Goal: Task Accomplishment & Management: Manage account settings

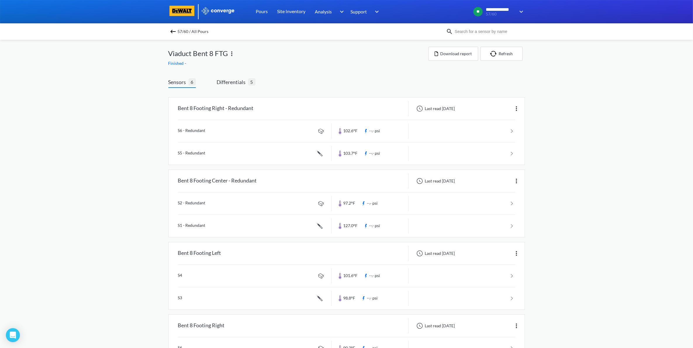
click at [175, 32] on img at bounding box center [172, 31] width 7 height 7
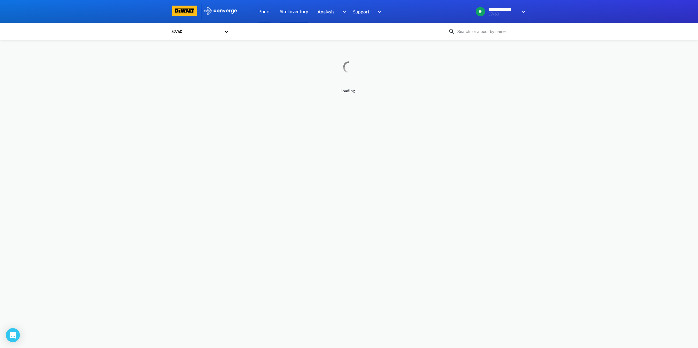
click at [290, 12] on link "Site Inventory" at bounding box center [294, 11] width 28 height 23
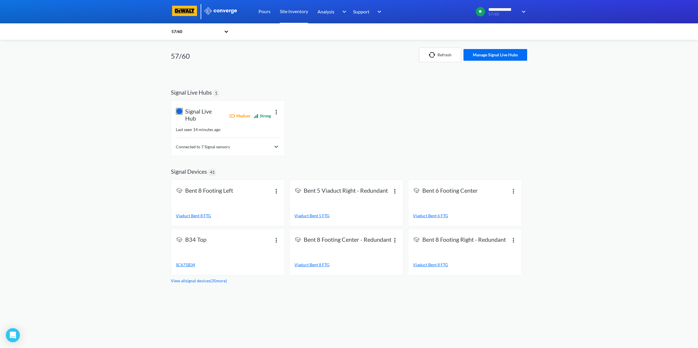
click at [258, 145] on div "Connected to 7 Signal sensors" at bounding box center [228, 146] width 104 height 7
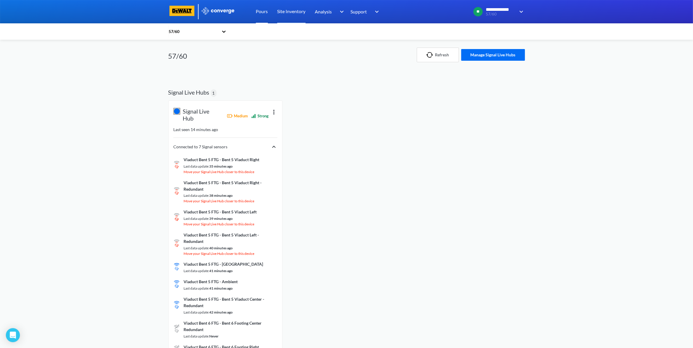
drag, startPoint x: 261, startPoint y: 9, endPoint x: 262, endPoint y: 13, distance: 3.8
click at [261, 9] on link "Pours" at bounding box center [262, 11] width 12 height 23
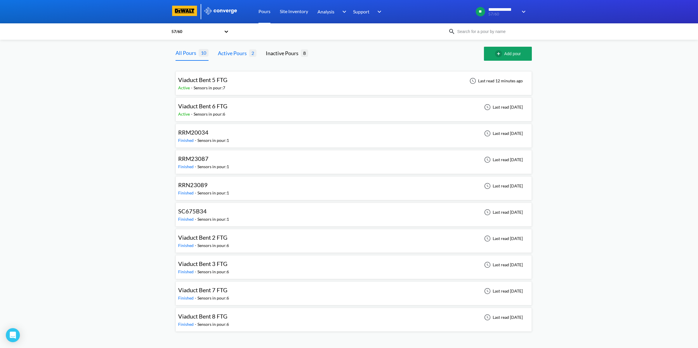
click at [224, 54] on div "Active Pours" at bounding box center [233, 53] width 31 height 8
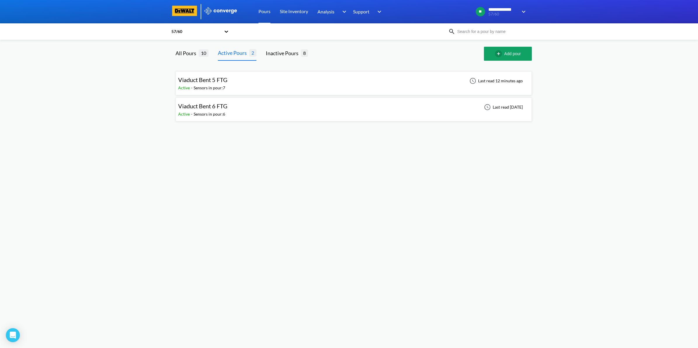
click at [257, 13] on div "Pours" at bounding box center [264, 11] width 21 height 23
click at [231, 34] on div "57/60" at bounding box center [309, 31] width 277 height 13
click at [222, 31] on div "57/60" at bounding box center [197, 31] width 53 height 13
click at [268, 56] on div "Inactive Pours" at bounding box center [283, 53] width 35 height 8
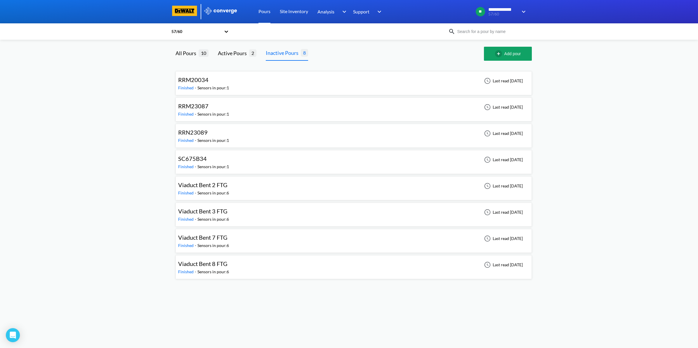
click at [240, 46] on div "57/60 All Pours 10 Active Pours 2 Inactive Pours 8 Add pour RRM20034 Finished -…" at bounding box center [349, 162] width 356 height 244
click at [239, 53] on div "Active Pours" at bounding box center [233, 53] width 31 height 8
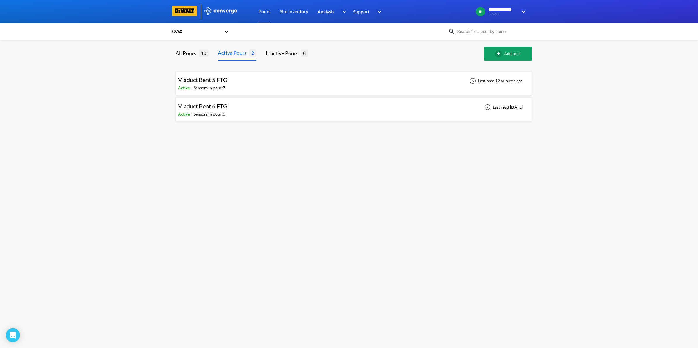
click at [205, 81] on span "Viaduct Bent 5 FTG" at bounding box center [202, 79] width 49 height 7
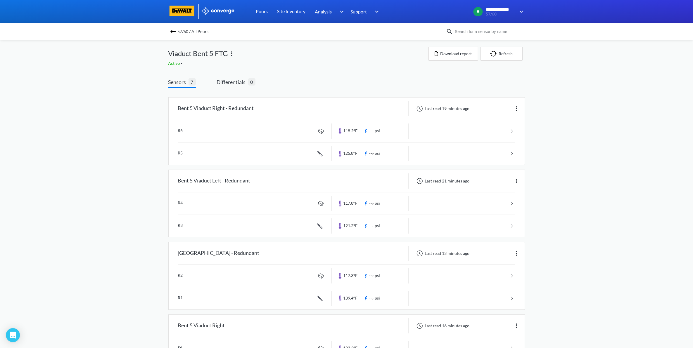
click at [173, 36] on div "57/60 / All Pours" at bounding box center [346, 31] width 693 height 16
click at [176, 34] on img at bounding box center [172, 31] width 7 height 7
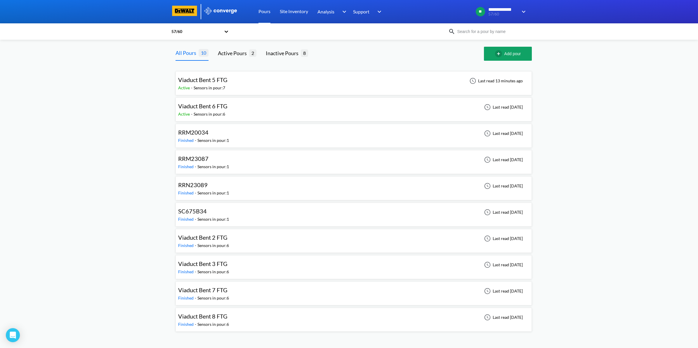
click at [231, 107] on div "Viaduct Bent 6 FTG Active - Sensors in pour: 6 Last read [DATE]" at bounding box center [353, 109] width 351 height 19
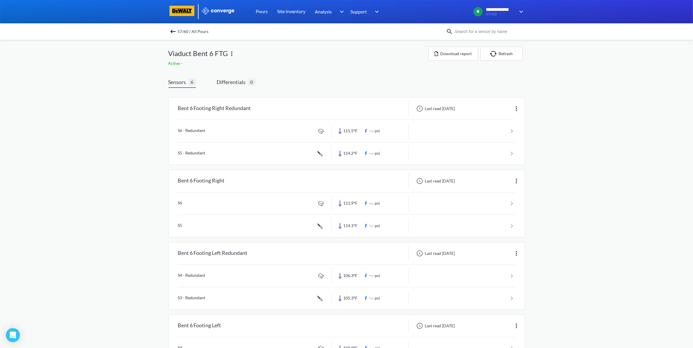
click at [161, 31] on div "57/60 / All Pours" at bounding box center [346, 31] width 693 height 16
click at [176, 31] on img at bounding box center [172, 31] width 7 height 7
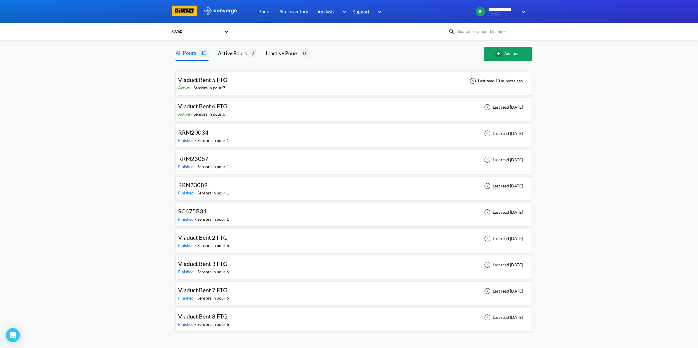
click at [273, 272] on div "Viaduct Bent 3 FTG Finished - Sensors in pour: 6 Last read [DATE]" at bounding box center [353, 267] width 351 height 19
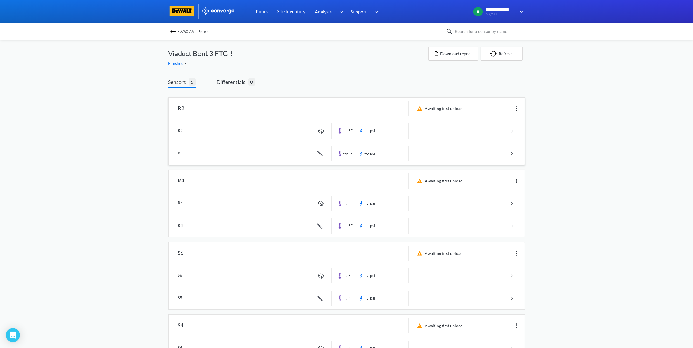
click at [515, 108] on img at bounding box center [516, 108] width 7 height 7
click at [510, 106] on div "Edit" at bounding box center [500, 108] width 37 height 11
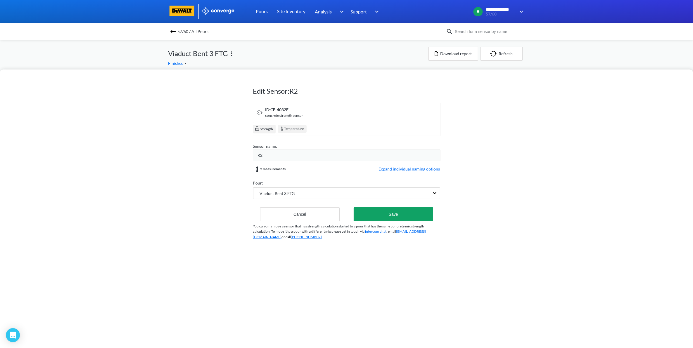
click at [322, 156] on div "R2" at bounding box center [349, 155] width 182 height 6
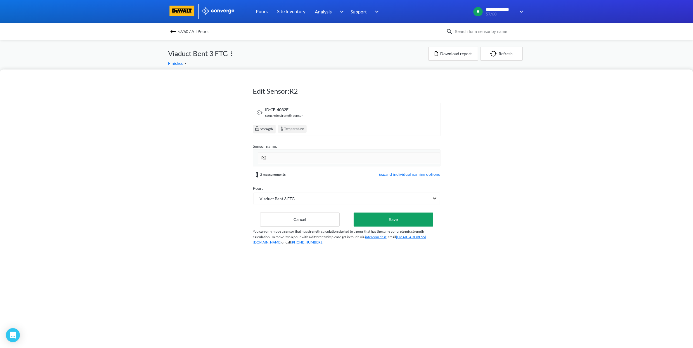
drag, startPoint x: 316, startPoint y: 156, endPoint x: 249, endPoint y: 164, distance: 67.6
click at [249, 164] on div "Edit Sensor: R2 ID: CE-4032E concrete strength sensor Strength Temperature Sens…" at bounding box center [346, 209] width 693 height 279
type input "Bent 3 Center"
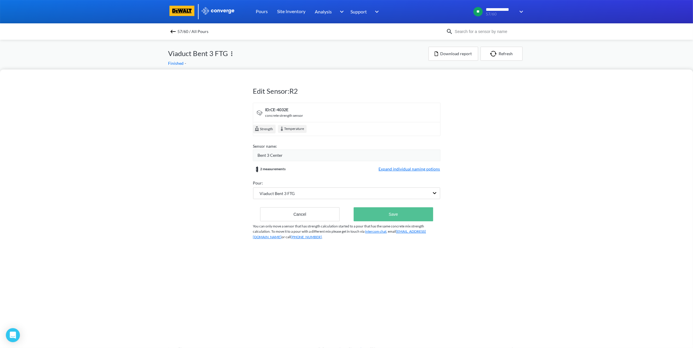
click at [388, 221] on button "Save" at bounding box center [392, 214] width 79 height 14
click at [397, 215] on button "Save" at bounding box center [392, 214] width 79 height 14
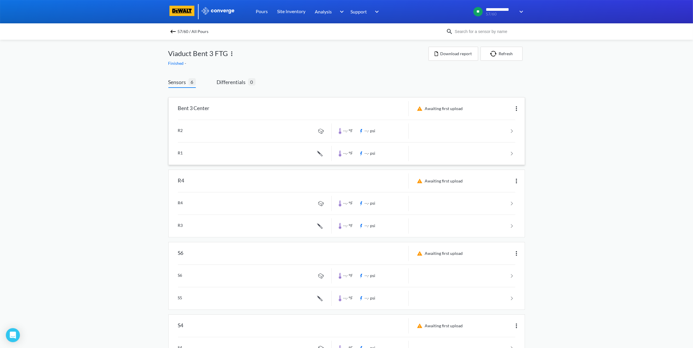
click at [182, 29] on span "57/60 / All Pours" at bounding box center [193, 31] width 31 height 8
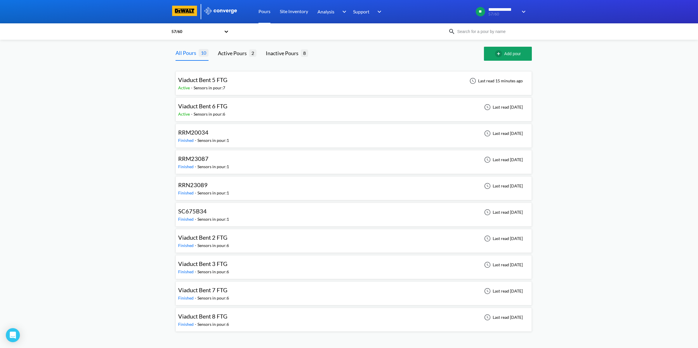
click at [239, 114] on div "Viaduct Bent 6 FTG Active - Sensors in pour: 6 Last read [DATE]" at bounding box center [353, 109] width 351 height 19
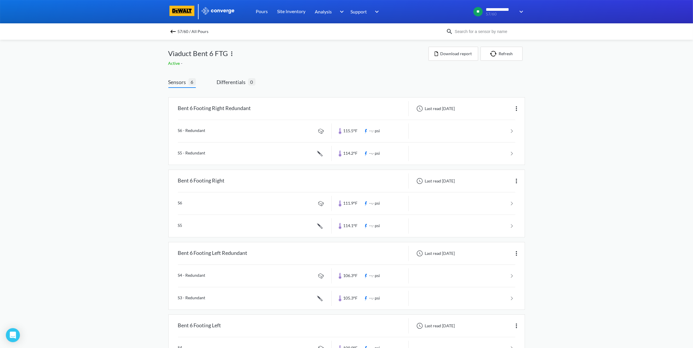
click at [171, 33] on div "57/60 / All Pours" at bounding box center [306, 31] width 277 height 8
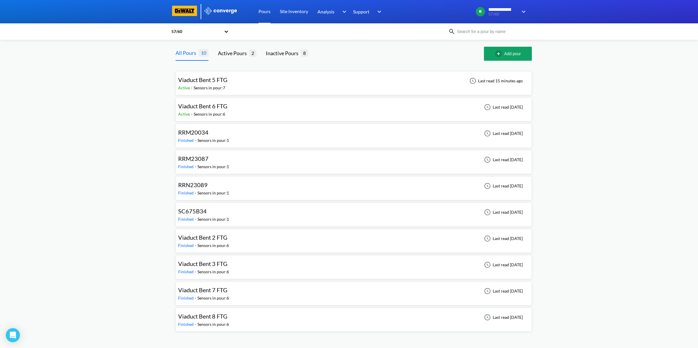
click at [253, 264] on div "Viaduct Bent 3 FTG Finished - Sensors in pour: 6 Last read [DATE]" at bounding box center [353, 267] width 351 height 19
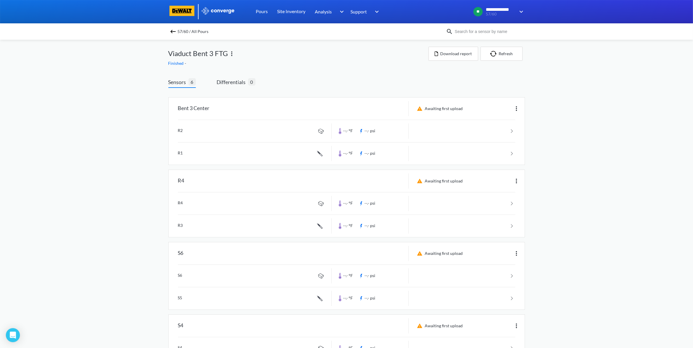
click at [189, 32] on span "57/60 / All Pours" at bounding box center [193, 31] width 31 height 8
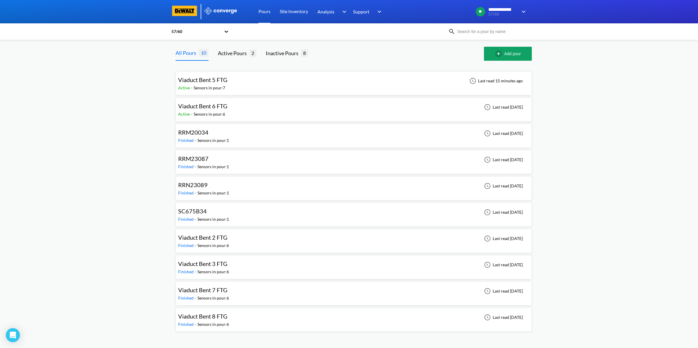
click at [245, 264] on div "Viaduct Bent 3 FTG Finished - Sensors in pour: 6 Last read [DATE]" at bounding box center [353, 267] width 351 height 19
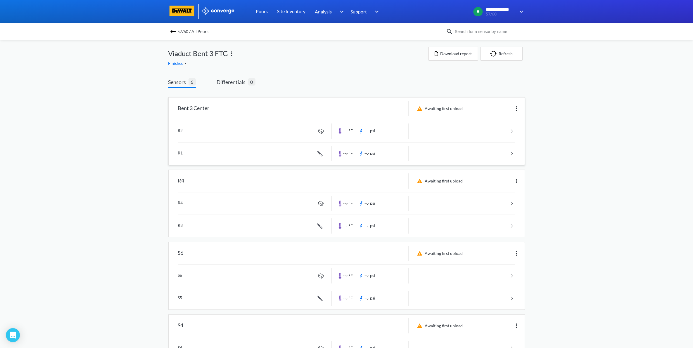
click at [512, 107] on div "Awaiting first upload" at bounding box center [466, 108] width 116 height 15
click at [516, 109] on img at bounding box center [516, 108] width 7 height 7
click at [490, 110] on div "Edit" at bounding box center [500, 108] width 37 height 11
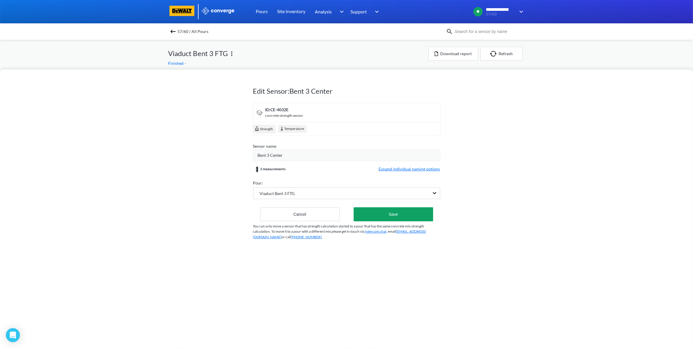
click at [271, 156] on span "Bent 3 Center" at bounding box center [270, 155] width 25 height 6
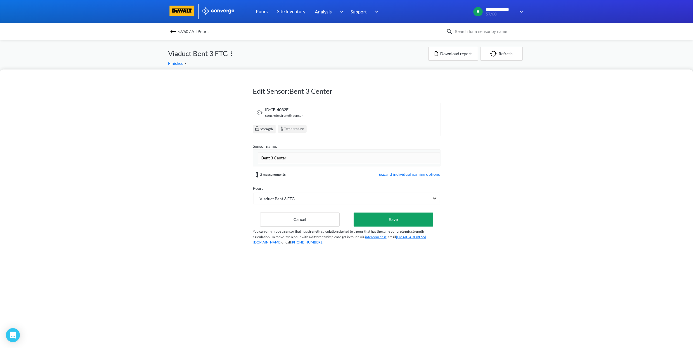
click at [275, 158] on input "Bent 3 Center" at bounding box center [349, 158] width 182 height 12
type input "Bent 3 Footing Center"
click at [406, 218] on button "Save" at bounding box center [392, 220] width 79 height 14
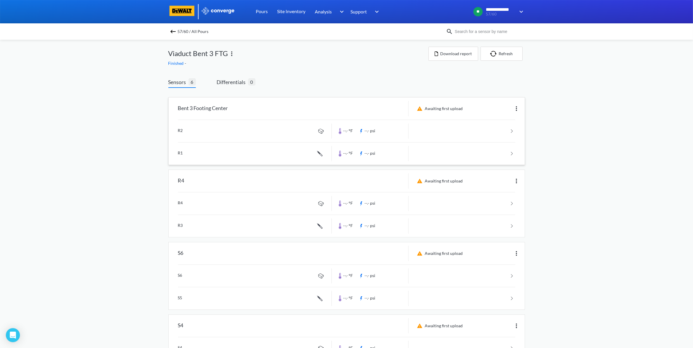
click at [174, 33] on img at bounding box center [172, 31] width 7 height 7
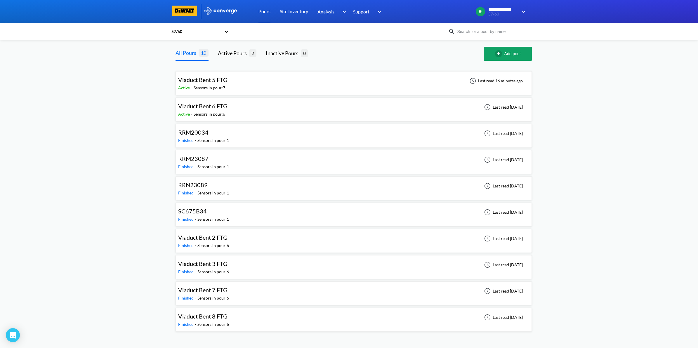
click at [233, 116] on div "Viaduct Bent 6 FTG Active - Sensors in pour: 6 Last read [DATE]" at bounding box center [353, 109] width 351 height 19
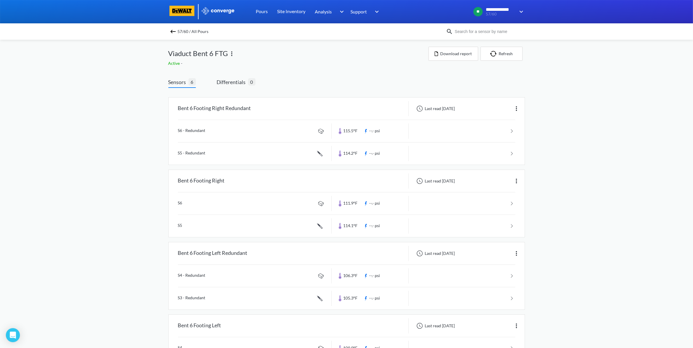
click at [174, 31] on img at bounding box center [172, 31] width 7 height 7
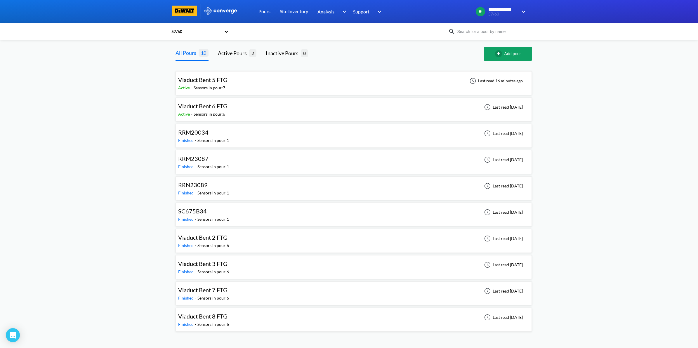
click at [258, 273] on div "Viaduct Bent 3 FTG Finished - Sensors in pour: 6 Last read [DATE]" at bounding box center [353, 267] width 351 height 19
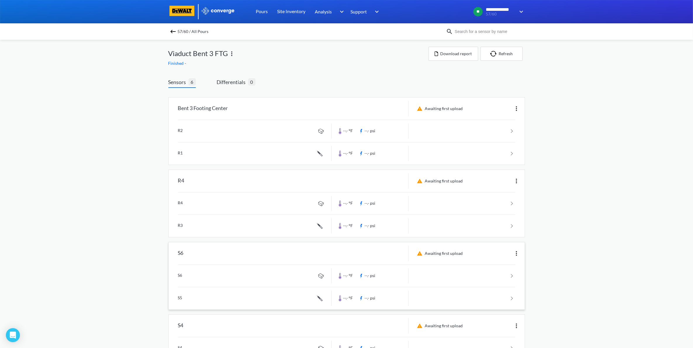
click at [514, 255] on img at bounding box center [516, 253] width 7 height 7
click at [509, 256] on div "Edit" at bounding box center [500, 253] width 37 height 11
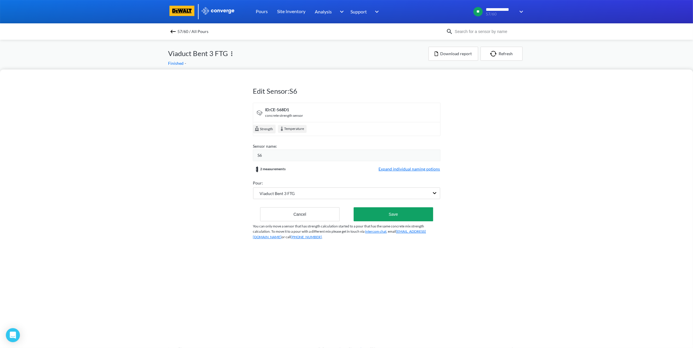
click at [263, 158] on div "S6" at bounding box center [349, 155] width 182 height 6
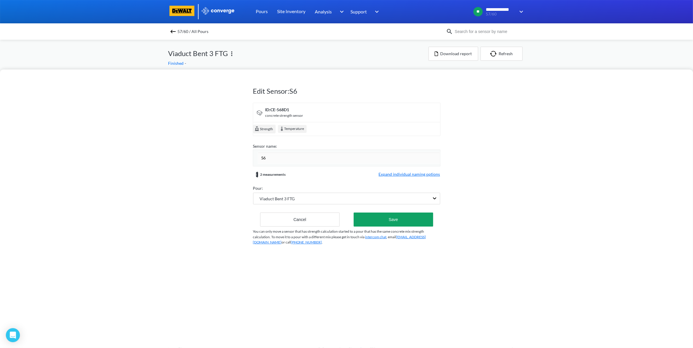
type input "S"
type input "Bent 3 Footing Right"
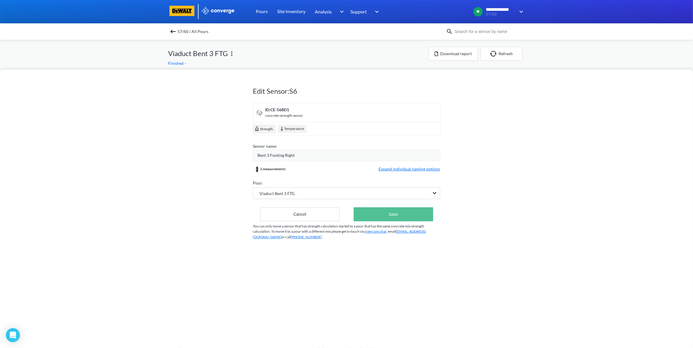
click at [378, 221] on button "Save" at bounding box center [392, 214] width 79 height 14
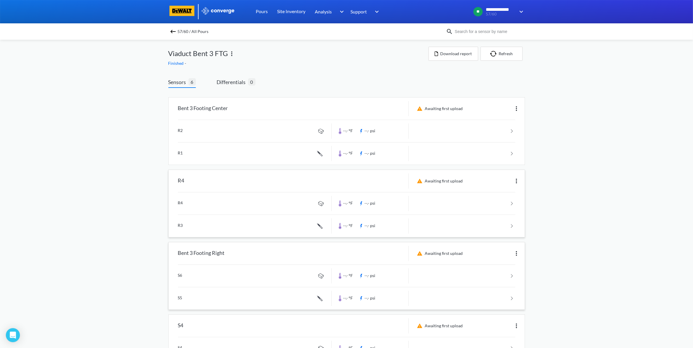
click at [518, 181] on img at bounding box center [516, 181] width 7 height 7
click at [502, 184] on div "Edit" at bounding box center [500, 181] width 37 height 11
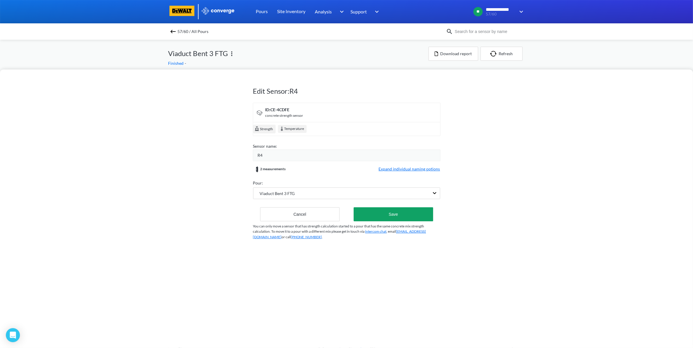
click at [284, 151] on div "R4" at bounding box center [347, 156] width 188 height 12
click at [284, 155] on div "R4" at bounding box center [349, 155] width 182 height 6
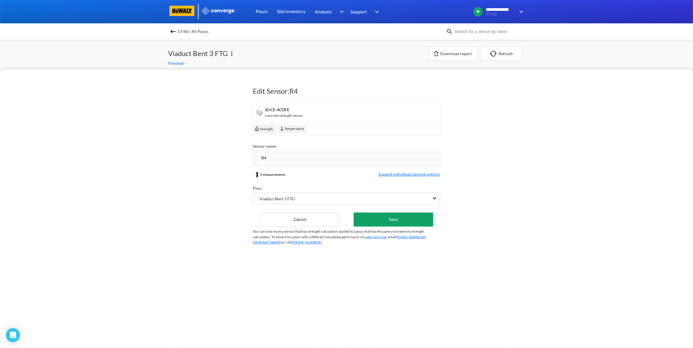
click at [284, 155] on input "R4" at bounding box center [349, 158] width 182 height 12
type input "Bent 3 Footing Left"
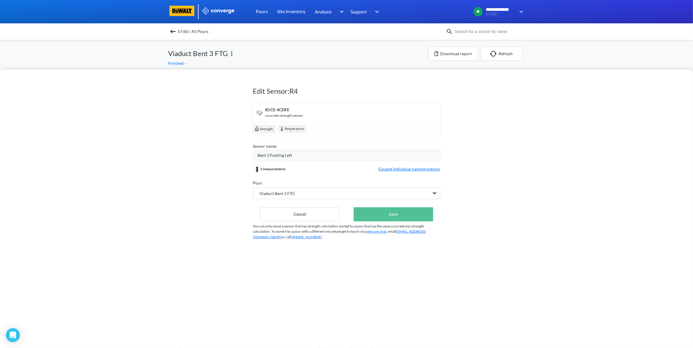
click at [391, 214] on button "Save" at bounding box center [392, 214] width 79 height 14
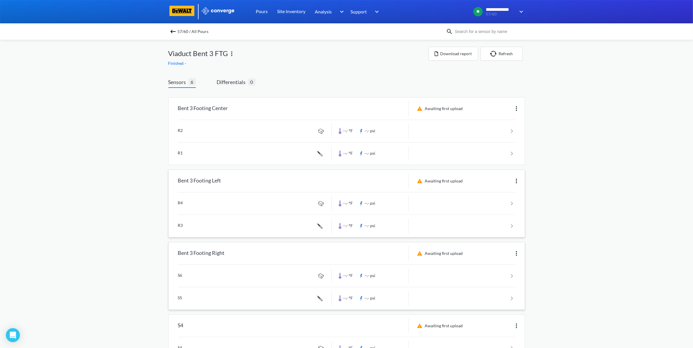
drag, startPoint x: 318, startPoint y: 218, endPoint x: 312, endPoint y: 214, distance: 7.5
drag, startPoint x: 312, startPoint y: 214, endPoint x: 614, endPoint y: 169, distance: 304.9
click at [614, 169] on div "**********" at bounding box center [346, 269] width 693 height 539
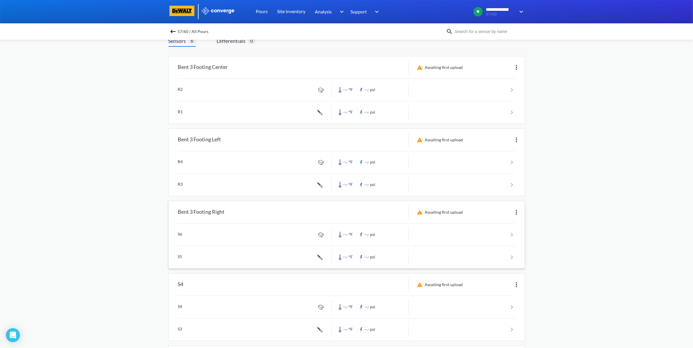
scroll to position [37, 0]
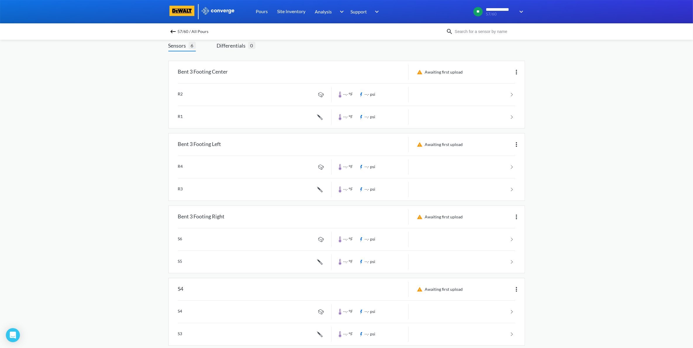
click at [516, 145] on img at bounding box center [516, 144] width 7 height 7
click at [514, 71] on img at bounding box center [516, 72] width 7 height 7
click at [512, 73] on div "Edit" at bounding box center [500, 72] width 37 height 11
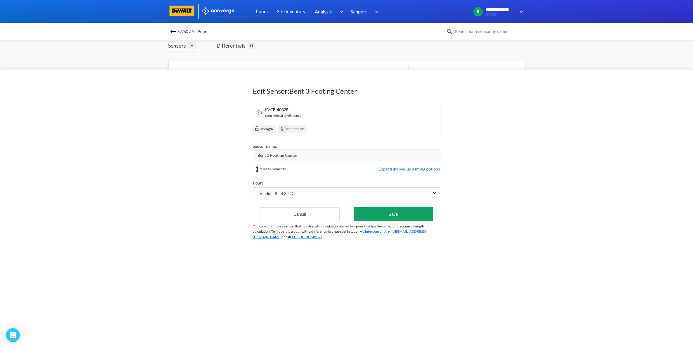
click at [313, 153] on div "Bent 3 Footing Center" at bounding box center [349, 155] width 182 height 6
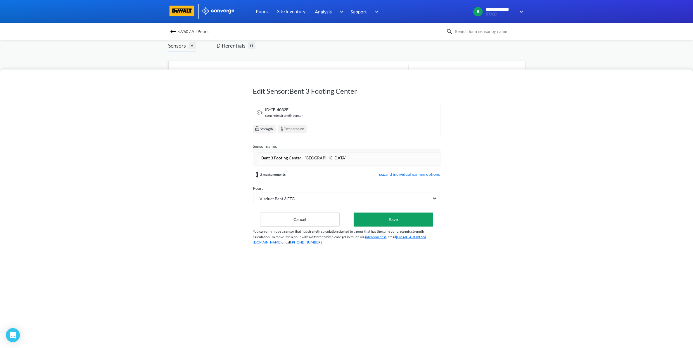
type input "Bent 3 Footing Center - Redundant"
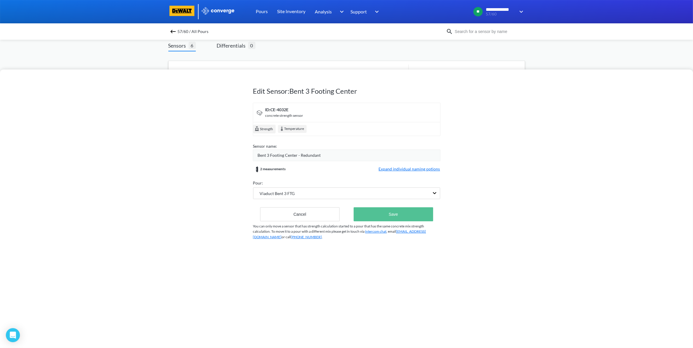
click at [406, 219] on button "Save" at bounding box center [392, 214] width 79 height 14
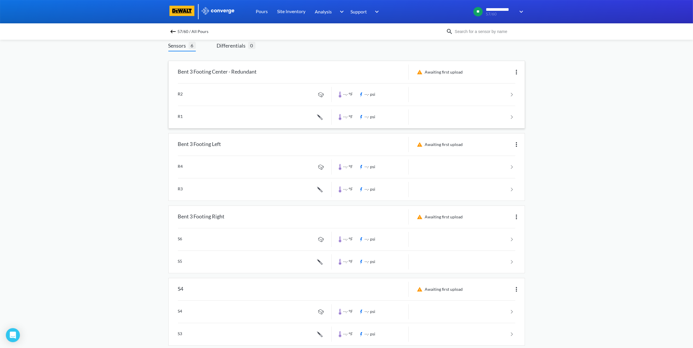
click at [515, 145] on img at bounding box center [516, 144] width 7 height 7
click at [497, 142] on div "Edit" at bounding box center [500, 144] width 37 height 11
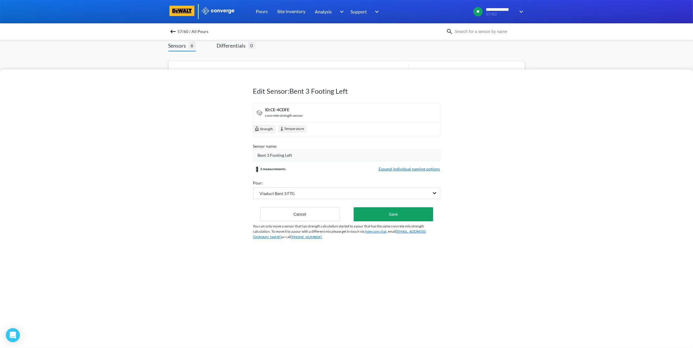
click at [322, 156] on div "Bent 3 Footing Left" at bounding box center [349, 155] width 182 height 6
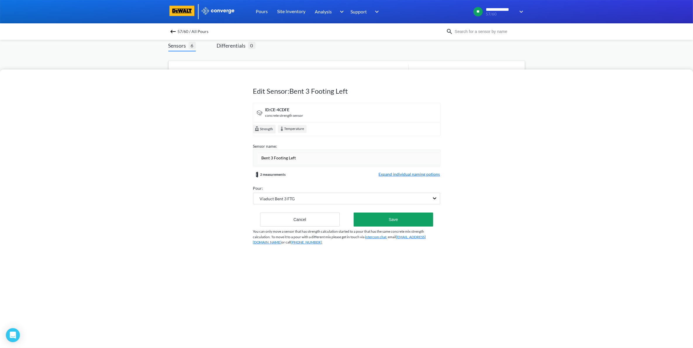
click at [322, 156] on input "Bent 3 Footing Left" at bounding box center [349, 158] width 182 height 12
click at [306, 161] on input "Bent 3 Footing Left" at bounding box center [349, 158] width 182 height 12
type input "Bent 3 Footing Left - Redundant"
click at [387, 214] on button "Save" at bounding box center [392, 220] width 79 height 14
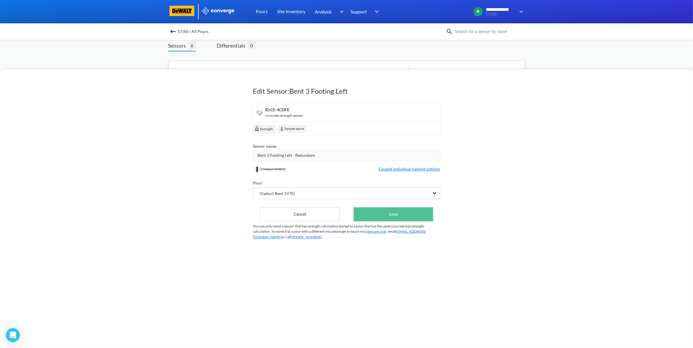
click at [389, 219] on button "Save" at bounding box center [392, 214] width 79 height 14
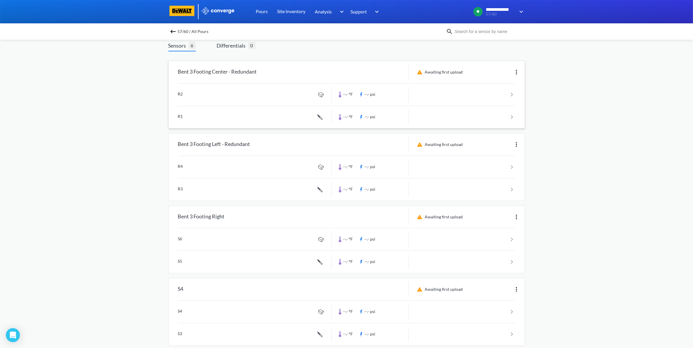
click at [511, 217] on div "Awaiting first upload" at bounding box center [466, 216] width 116 height 15
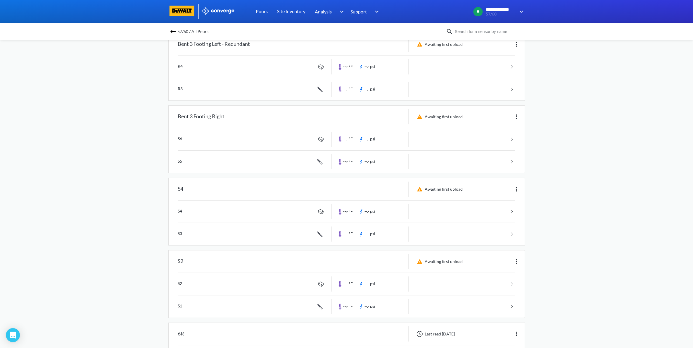
scroll to position [146, 0]
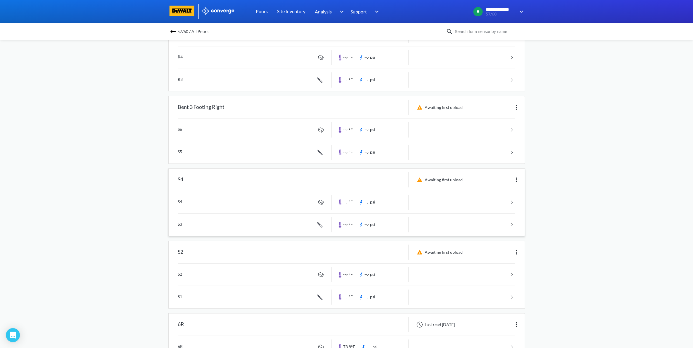
click at [515, 180] on img at bounding box center [516, 179] width 7 height 7
click at [511, 180] on div "Edit" at bounding box center [500, 179] width 37 height 11
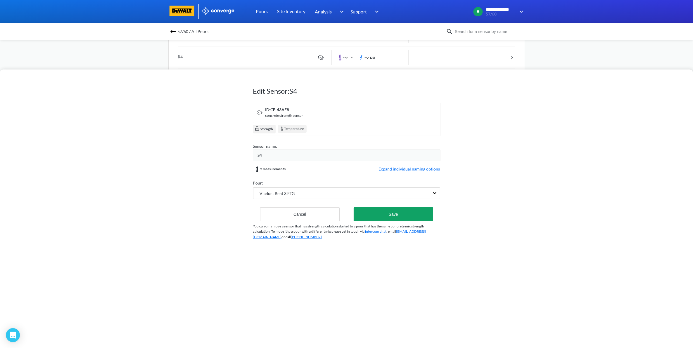
click at [279, 158] on div "S4" at bounding box center [349, 155] width 182 height 6
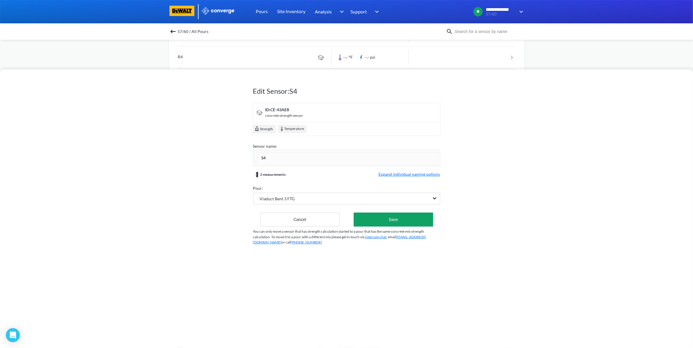
type input "S"
type input "Bent 3 Footing Left"
click at [394, 220] on button "Save" at bounding box center [392, 220] width 79 height 14
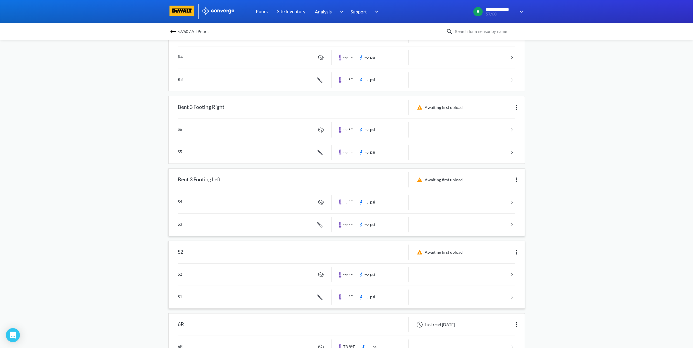
click at [513, 251] on img at bounding box center [516, 252] width 7 height 7
click at [494, 254] on div "Edit" at bounding box center [500, 252] width 37 height 11
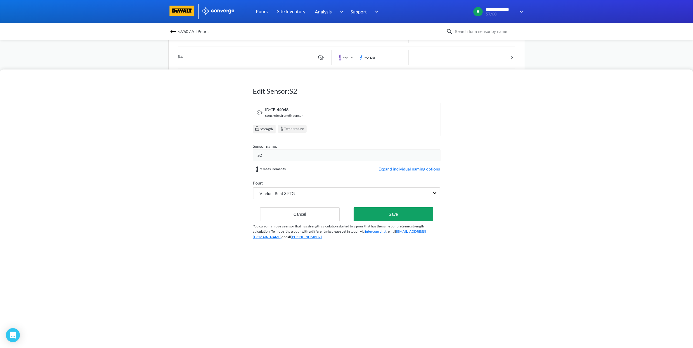
click at [286, 156] on div "S2" at bounding box center [349, 155] width 182 height 6
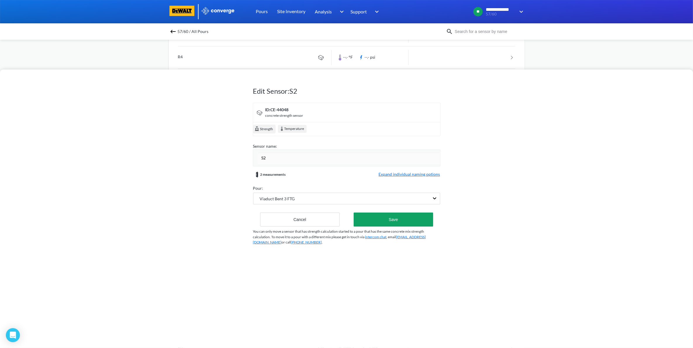
type input "S"
type input "Bent 3 Footing Center"
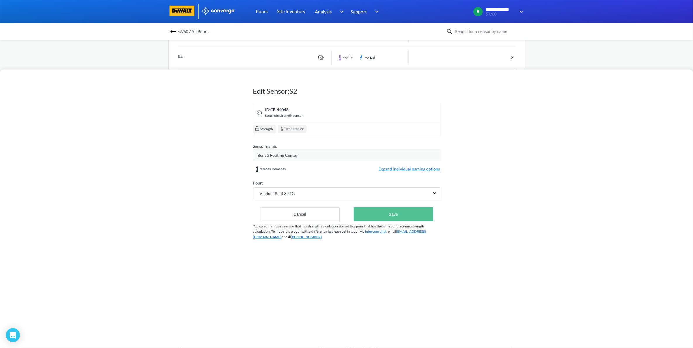
click at [402, 214] on button "Save" at bounding box center [392, 214] width 79 height 14
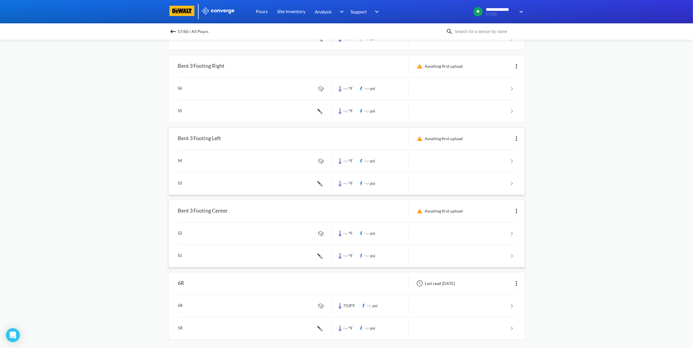
scroll to position [192, 0]
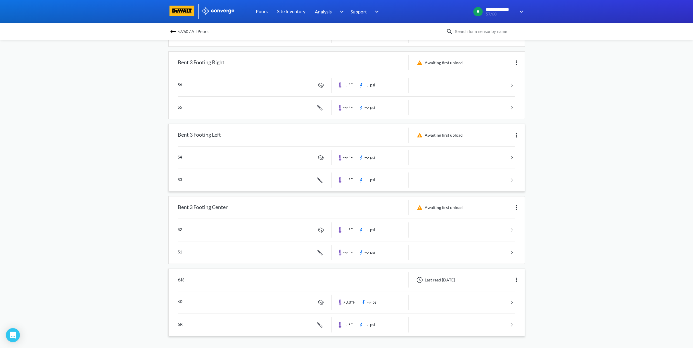
click at [516, 281] on img at bounding box center [516, 280] width 7 height 7
click at [501, 279] on div "Edit" at bounding box center [500, 280] width 37 height 11
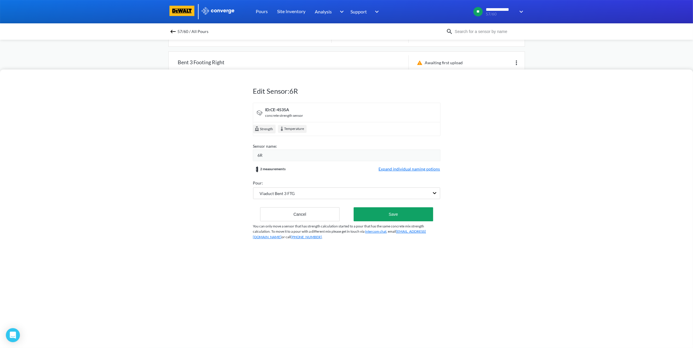
click at [277, 158] on div "6R" at bounding box center [349, 155] width 182 height 6
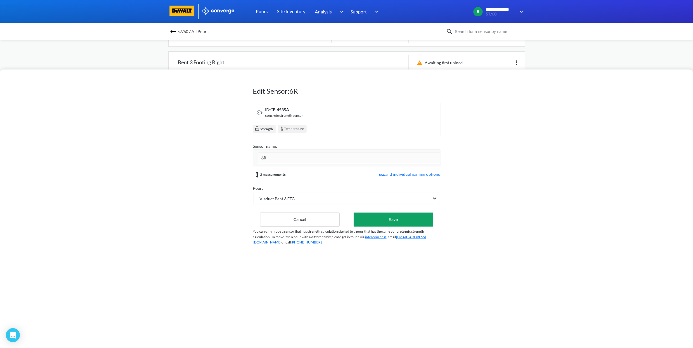
type input "6"
type input "Bent 3 Footing Right - Redundant"
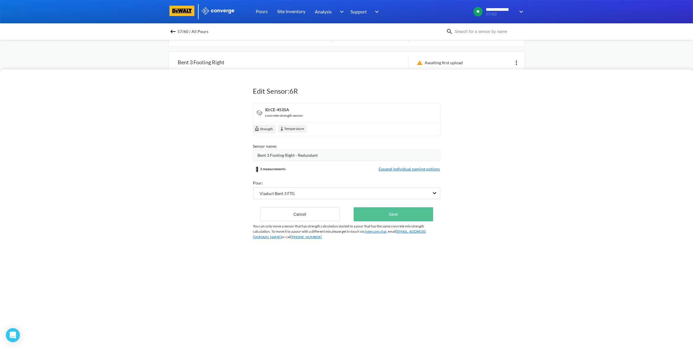
click at [424, 218] on button "Save" at bounding box center [392, 214] width 79 height 14
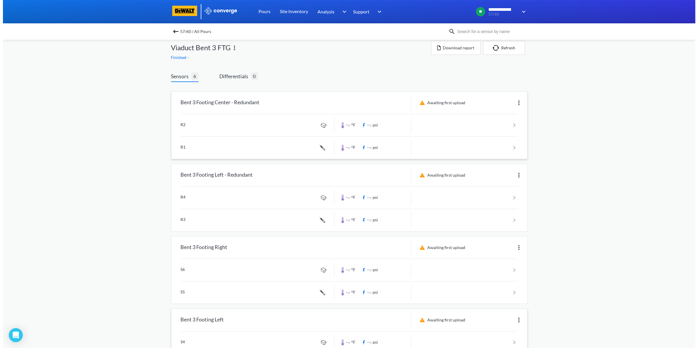
scroll to position [0, 0]
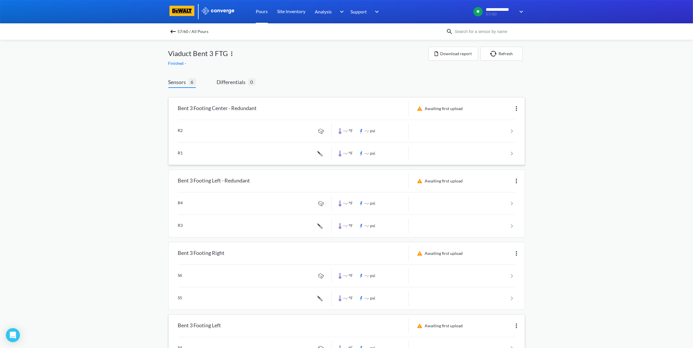
click at [264, 12] on link "Pours" at bounding box center [262, 11] width 12 height 23
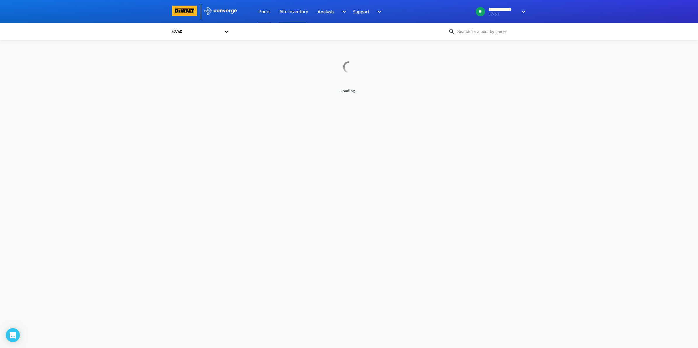
click at [289, 11] on link "Site Inventory" at bounding box center [294, 11] width 28 height 23
click at [262, 13] on link "Pours" at bounding box center [264, 11] width 12 height 23
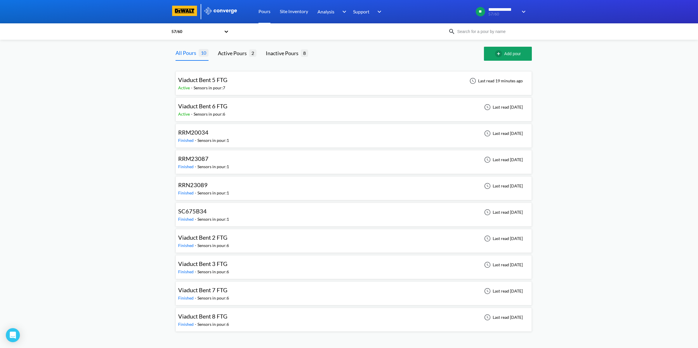
click at [272, 85] on div "Viaduct Bent 5 FTG Active - Sensors in pour: 7 Last read 19 minutes ago" at bounding box center [353, 83] width 351 height 19
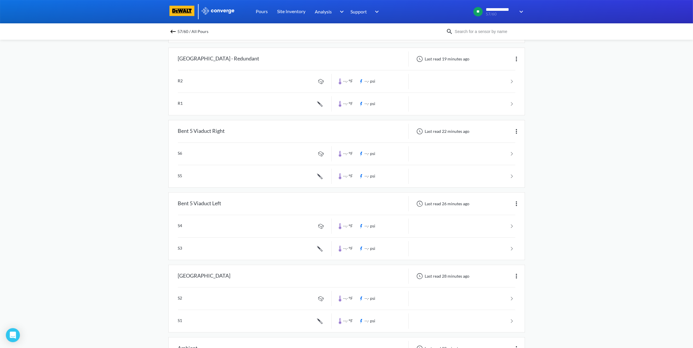
scroll to position [265, 0]
click at [519, 280] on img at bounding box center [516, 280] width 7 height 7
click at [517, 280] on div "Edit" at bounding box center [500, 280] width 37 height 11
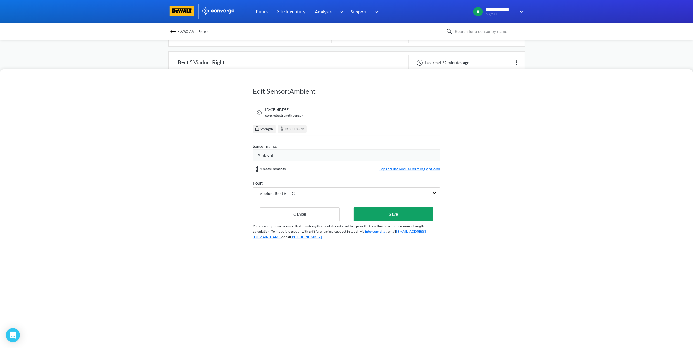
click at [346, 199] on div "Viaduct Bent 5 FTG" at bounding box center [346, 194] width 187 height 13
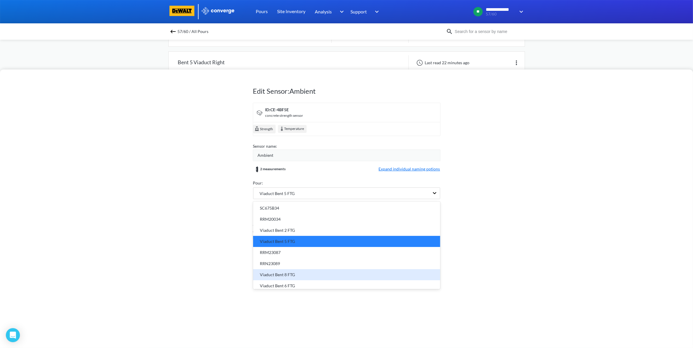
scroll to position [25, 0]
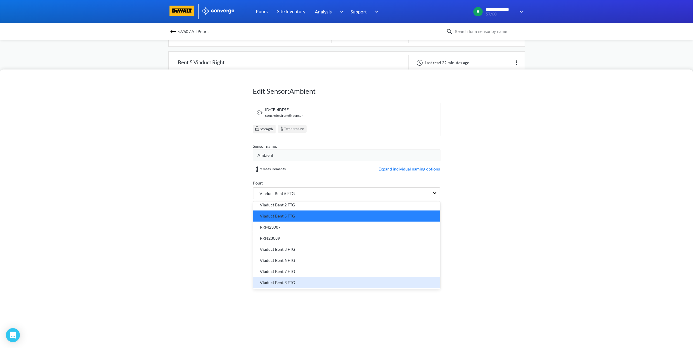
click at [289, 287] on div "Viaduct Bent 3 FTG" at bounding box center [346, 282] width 187 height 11
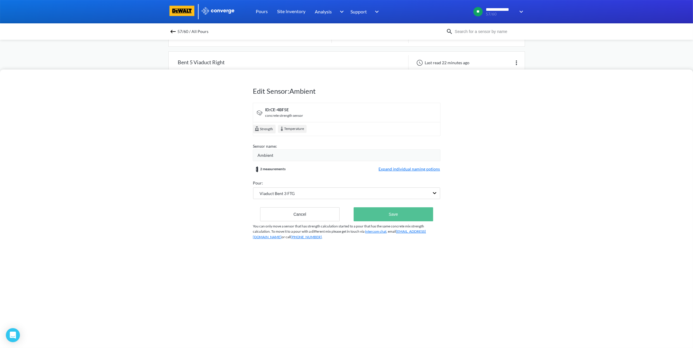
click at [376, 216] on button "Save" at bounding box center [392, 214] width 79 height 14
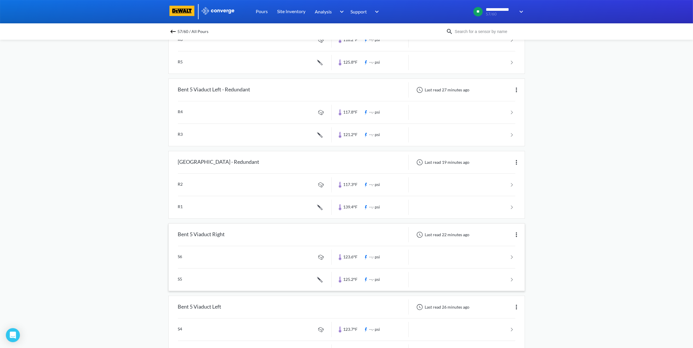
scroll to position [0, 0]
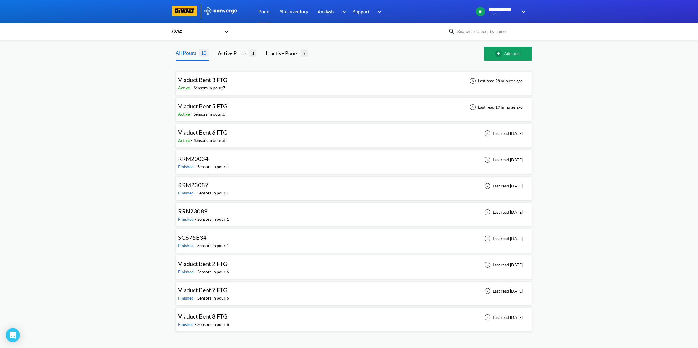
click at [301, 84] on div "Viaduct Bent 3 FTG Active - Sensors in pour: 7 Last read 28 minutes ago" at bounding box center [353, 83] width 351 height 19
